Goal: Check status

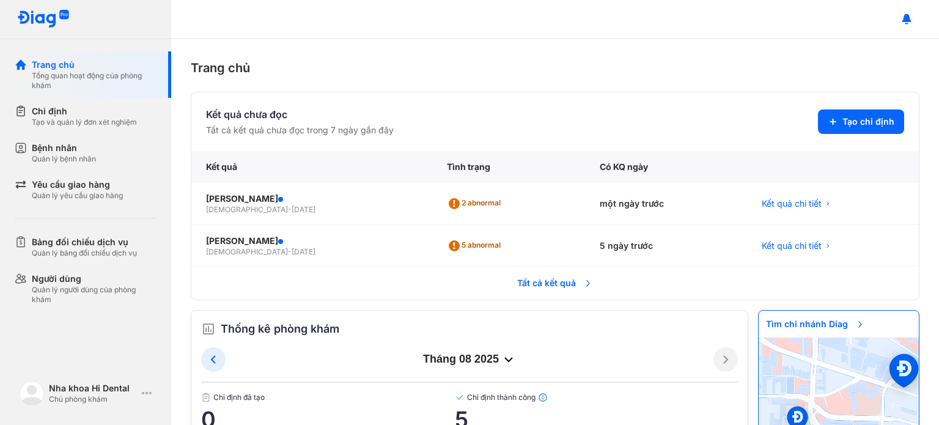
click at [547, 281] on span "Tất cả kết quả" at bounding box center [555, 283] width 90 height 27
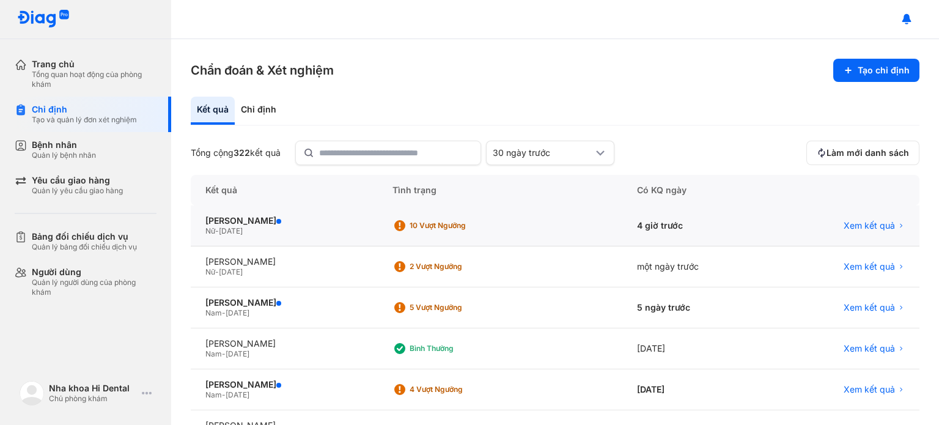
click at [761, 218] on div "4 giờ trước" at bounding box center [696, 225] width 149 height 41
click at [860, 232] on div "Xem kết quả" at bounding box center [846, 225] width 148 height 41
click at [863, 224] on span "Xem kết quả" at bounding box center [869, 225] width 51 height 11
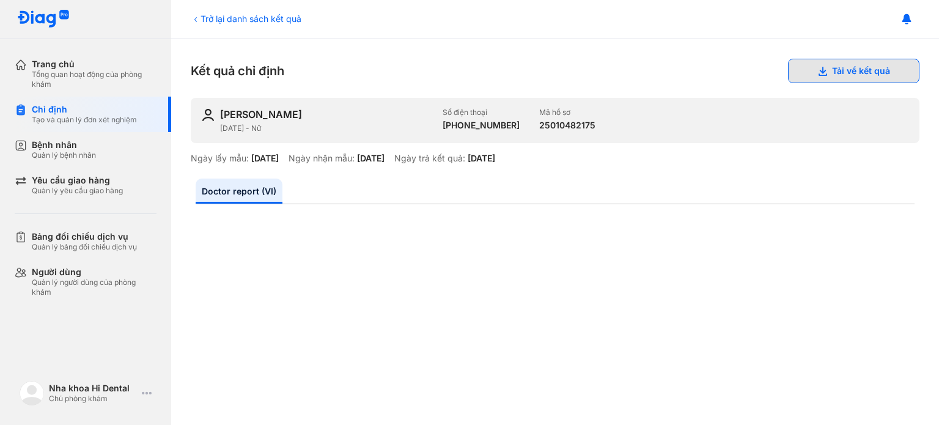
click at [868, 68] on button "Tải về kết quả" at bounding box center [853, 71] width 131 height 24
click at [686, 160] on div "Ngày lấy mẫu: 20/08/2025 Ngày nhận mẫu: 20/08/2025 Ngày trả kết quả: …" at bounding box center [555, 158] width 729 height 11
